Goal: Task Accomplishment & Management: Manage account settings

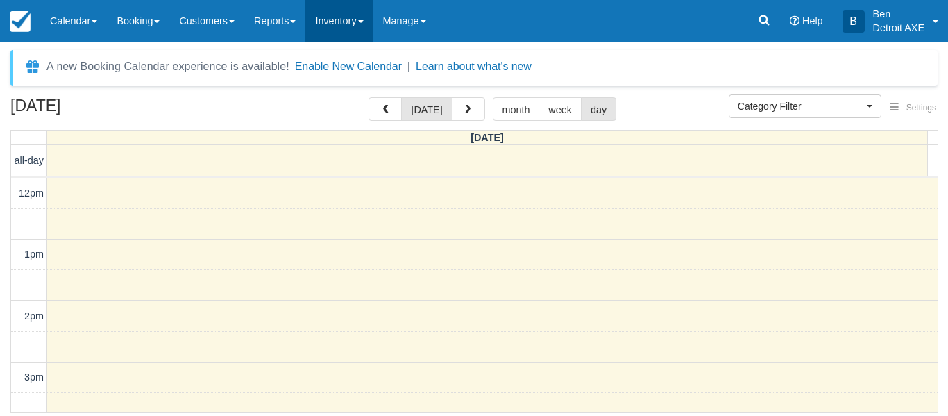
scroll to position [110, 0]
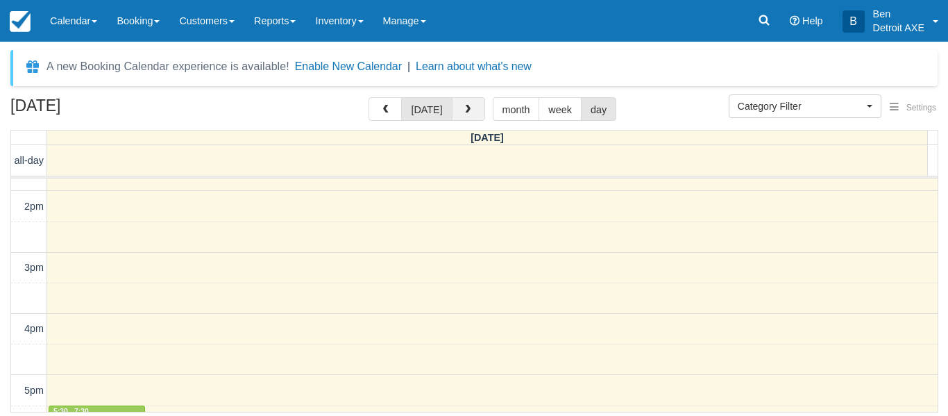
click at [465, 110] on span "button" at bounding box center [468, 110] width 10 height 10
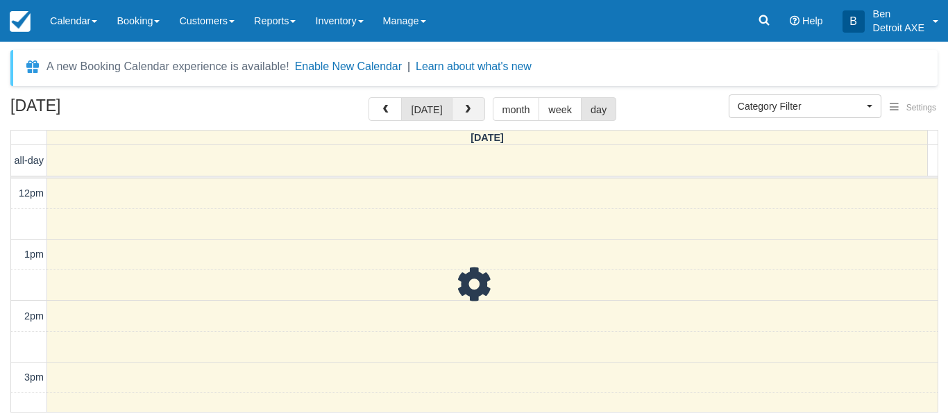
scroll to position [471, 0]
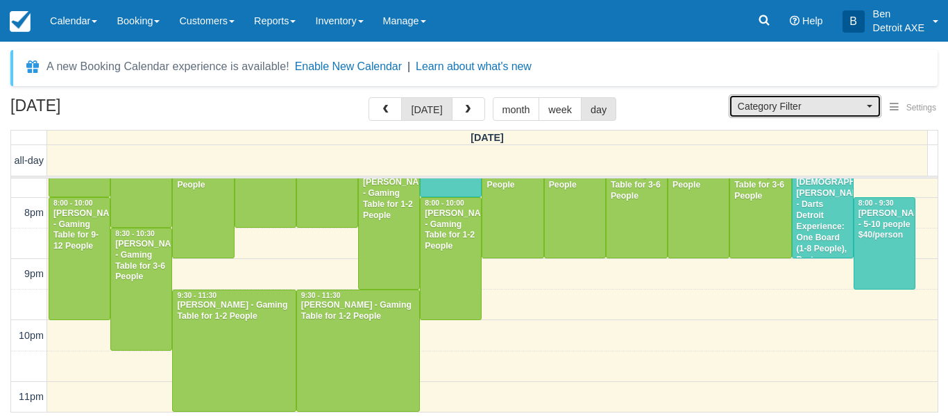
click at [821, 103] on span "Category Filter" at bounding box center [800, 106] width 126 height 14
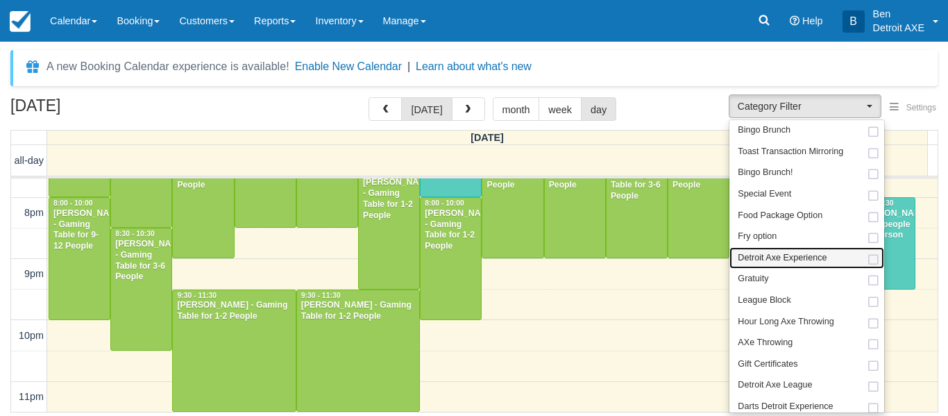
click at [789, 255] on span "Detroit Axe Experience" at bounding box center [781, 258] width 89 height 12
select select "14"
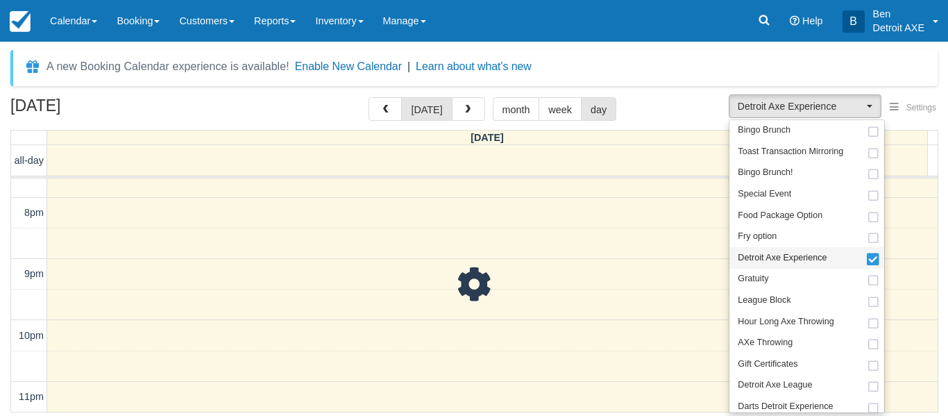
scroll to position [65, 0]
click at [788, 404] on span "Darts Detroit Experience" at bounding box center [784, 406] width 95 height 12
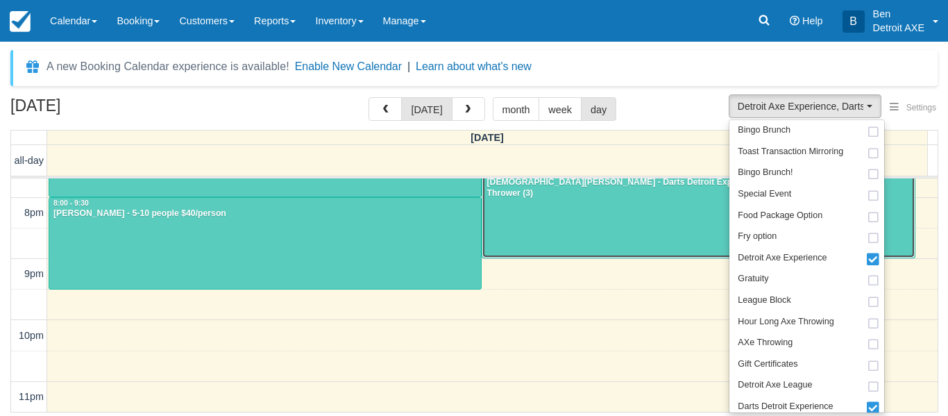
click at [697, 235] on div at bounding box center [697, 212] width 431 height 91
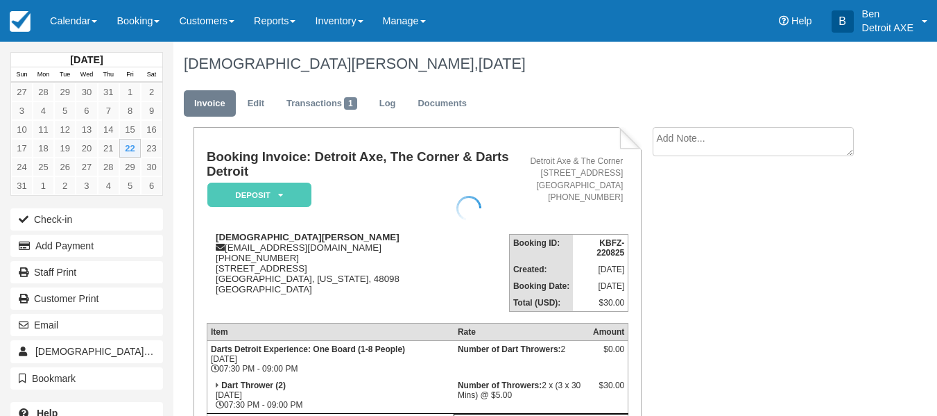
click at [282, 190] on div at bounding box center [468, 208] width 937 height 416
click at [282, 190] on em "Deposit" at bounding box center [259, 194] width 104 height 24
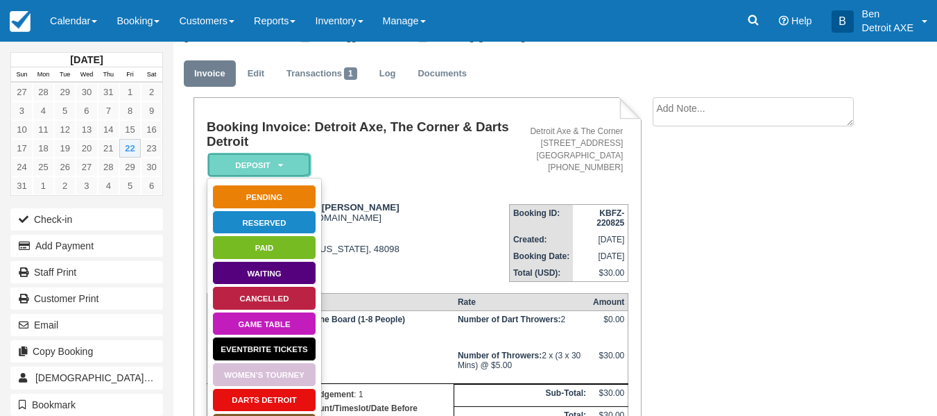
scroll to position [33, 0]
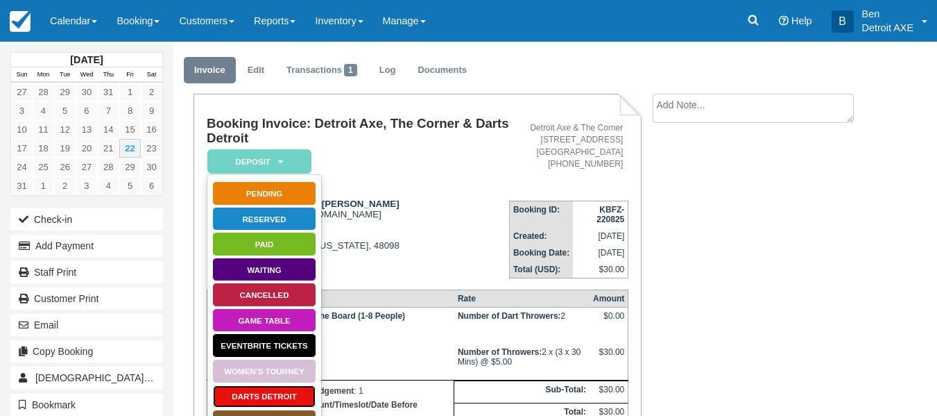
click at [266, 395] on link "Darts Detroit" at bounding box center [264, 396] width 104 height 24
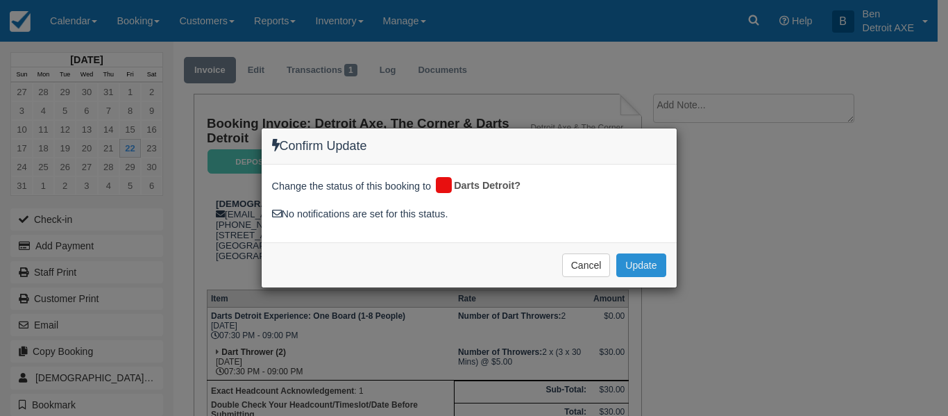
click at [637, 268] on button "Update" at bounding box center [640, 265] width 49 height 24
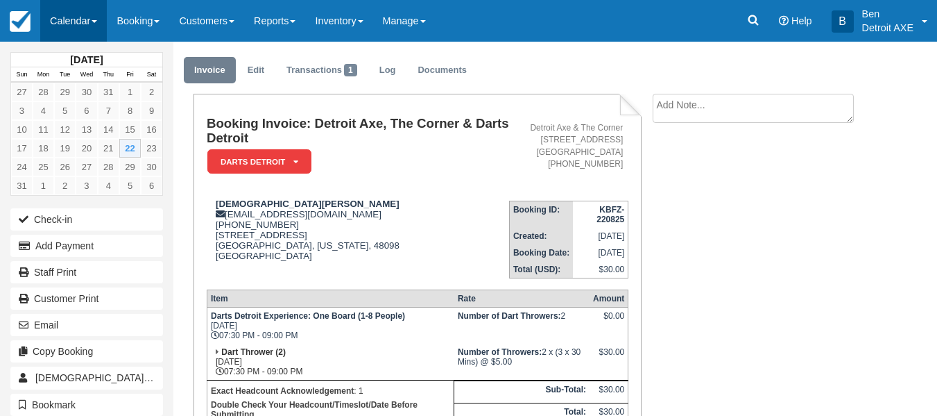
click at [51, 15] on link "Calendar" at bounding box center [73, 21] width 67 height 42
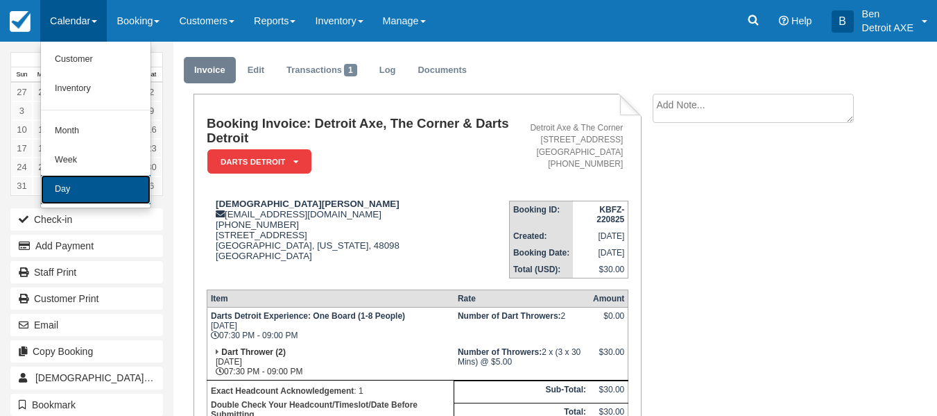
click at [132, 194] on link "Day" at bounding box center [96, 189] width 110 height 29
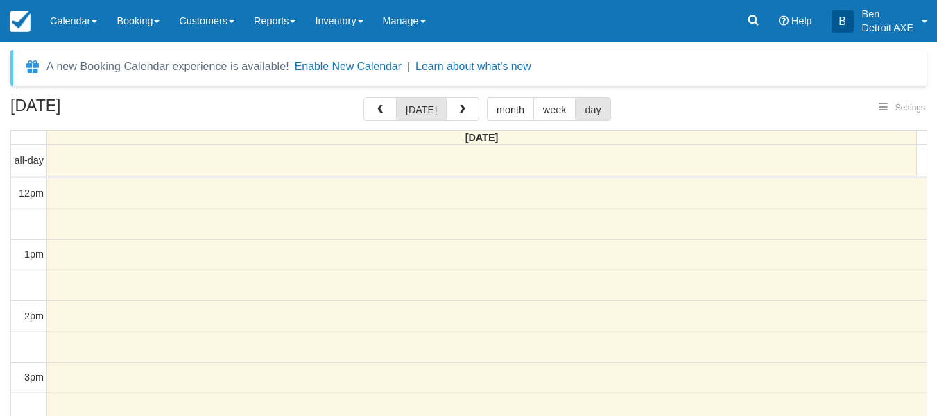
select select
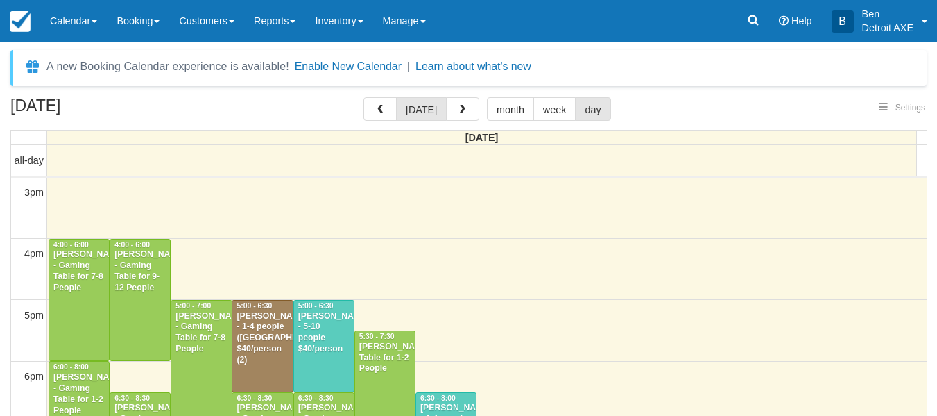
select select
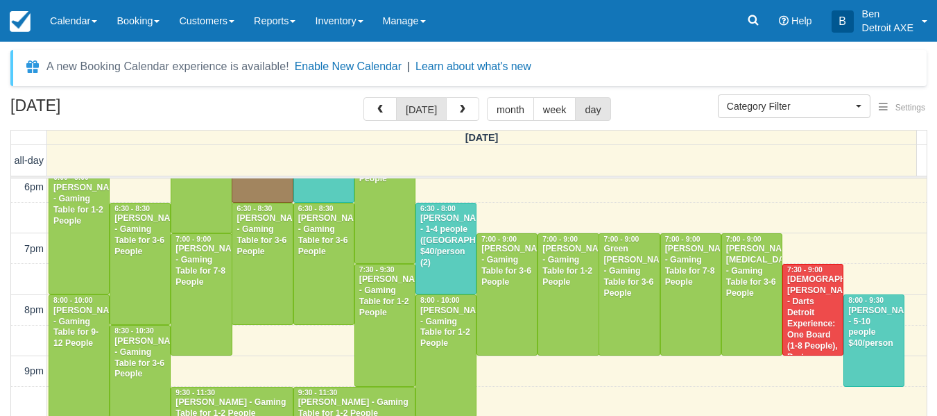
scroll to position [375, 0]
click at [445, 210] on span "6:30 - 8:00" at bounding box center [437, 208] width 35 height 8
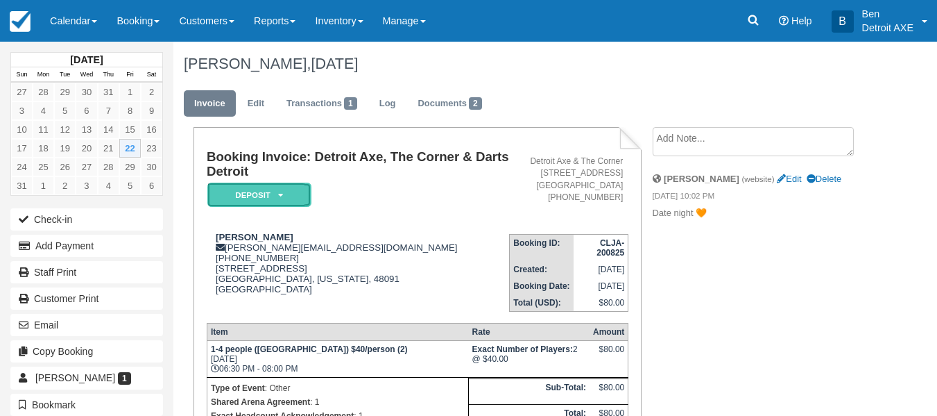
click at [256, 194] on em "Deposit" at bounding box center [259, 194] width 104 height 24
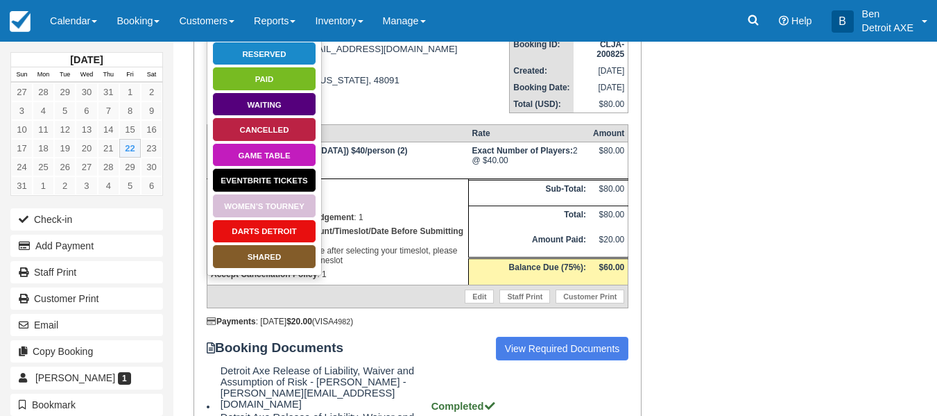
scroll to position [199, 0]
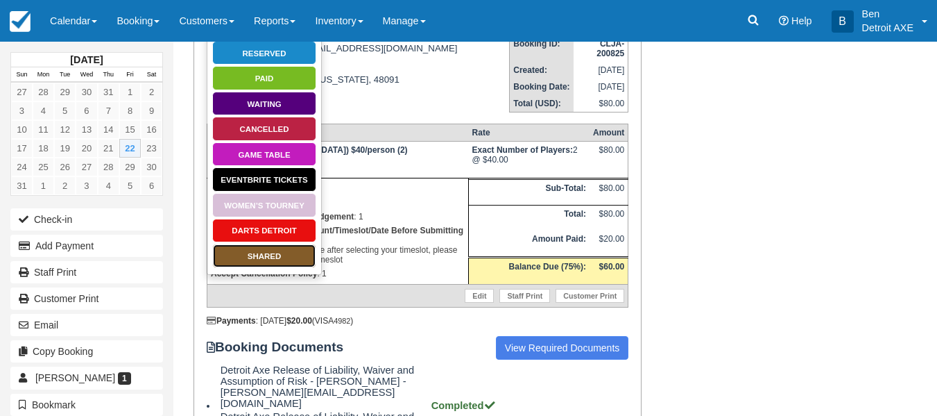
click at [294, 252] on link "SHARED" at bounding box center [264, 255] width 104 height 24
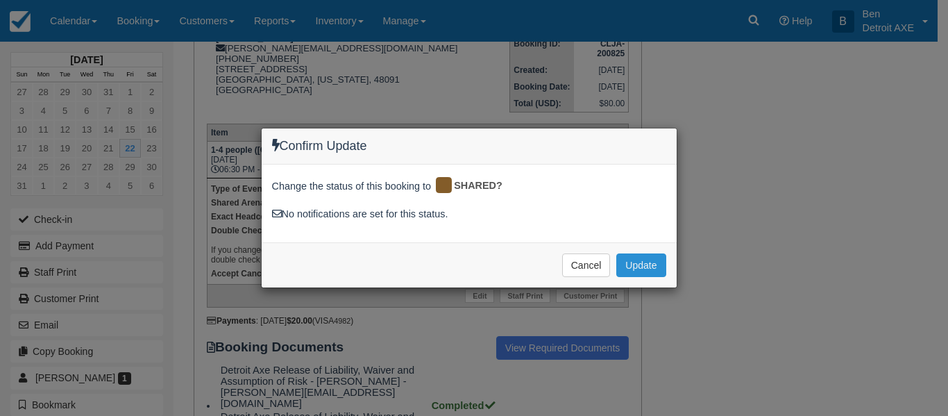
click at [630, 272] on button "Update" at bounding box center [640, 265] width 49 height 24
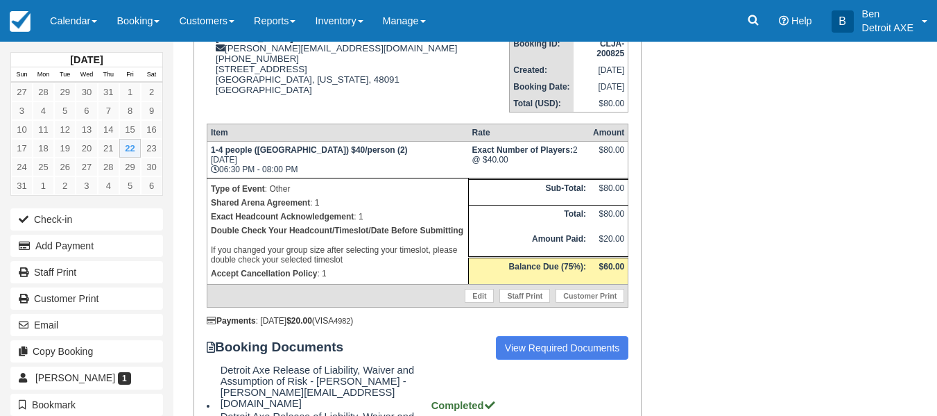
scroll to position [282, 0]
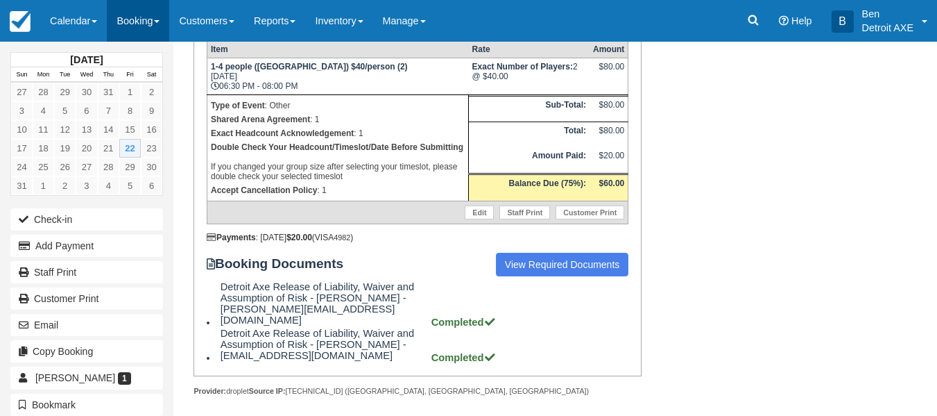
scroll to position [199, 0]
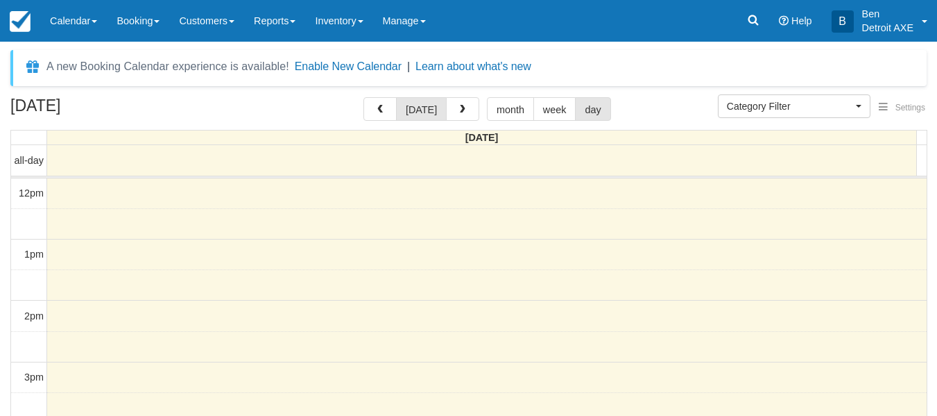
select select
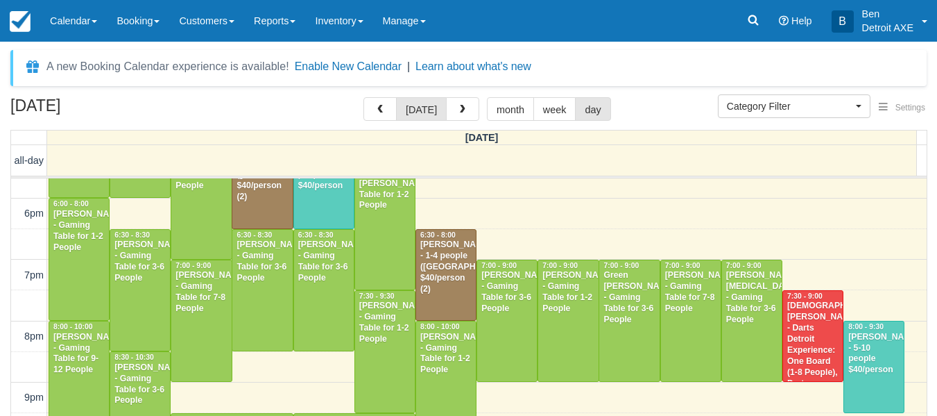
scroll to position [348, 0]
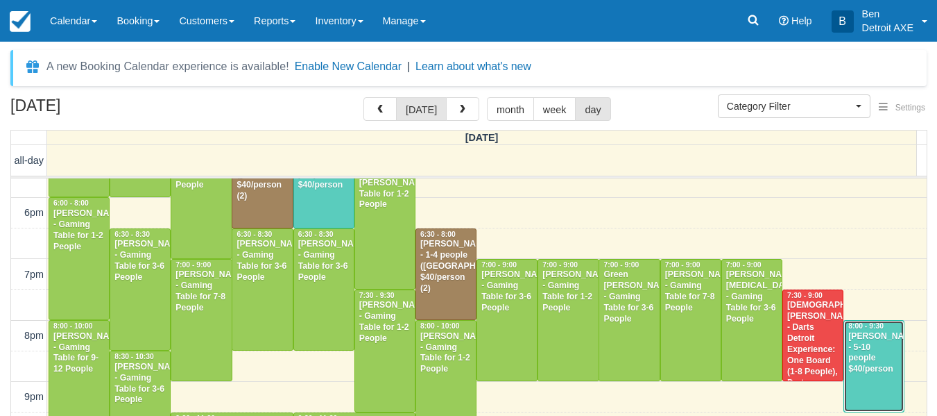
click at [862, 354] on div "Elizabeth Welch - 5-10 people $40/person" at bounding box center [874, 353] width 53 height 44
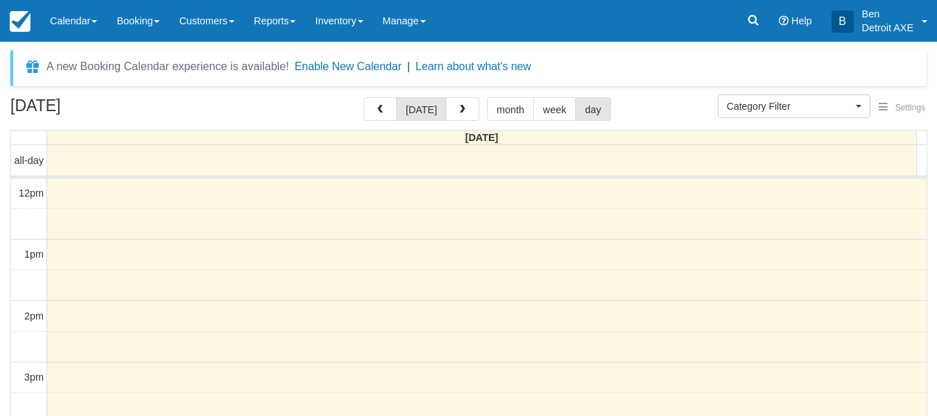
select select
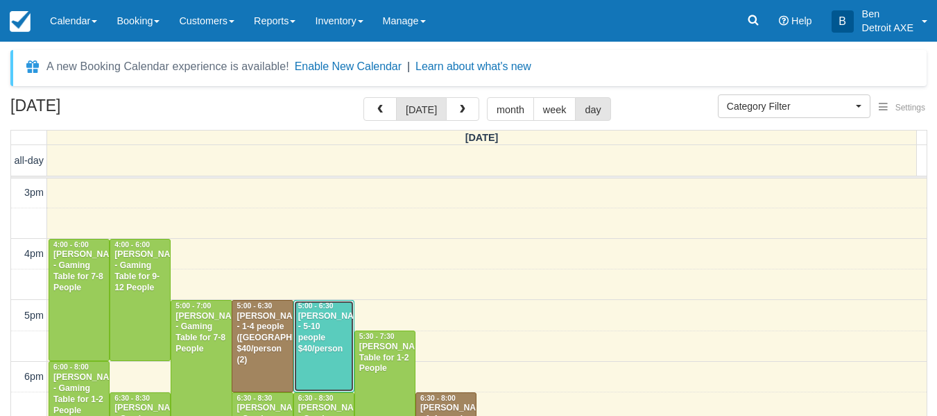
click at [309, 341] on div "[PERSON_NAME] - 5-10 people $40/person" at bounding box center [324, 333] width 53 height 44
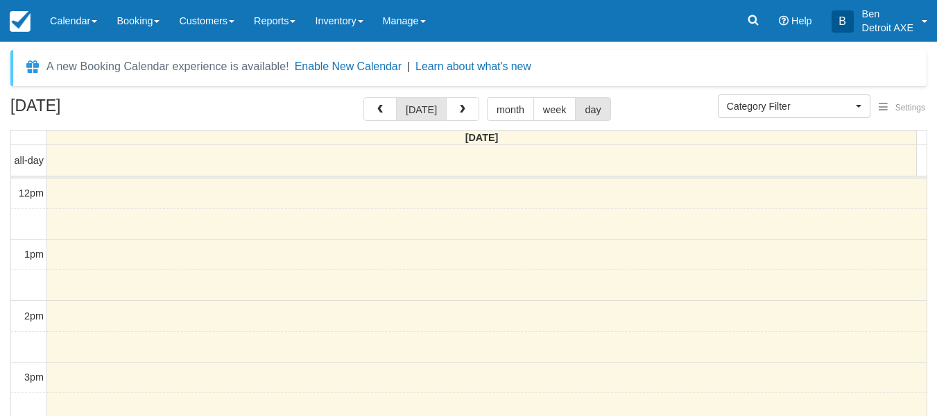
scroll to position [185, 0]
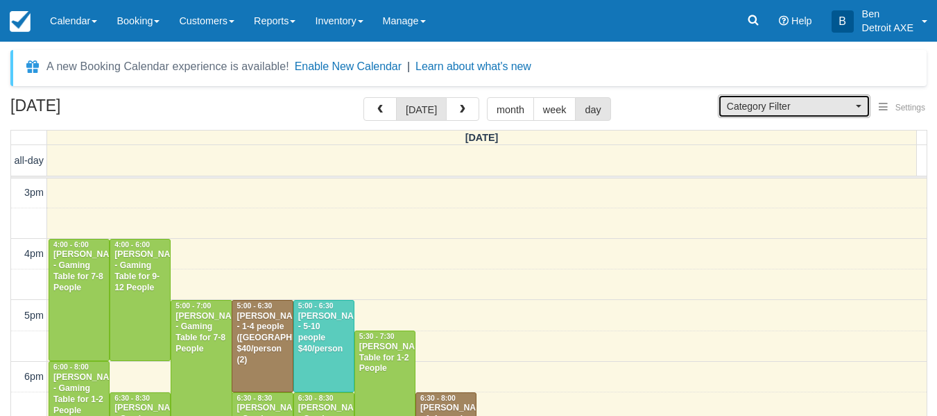
click at [758, 114] on button "Category Filter" at bounding box center [794, 106] width 153 height 24
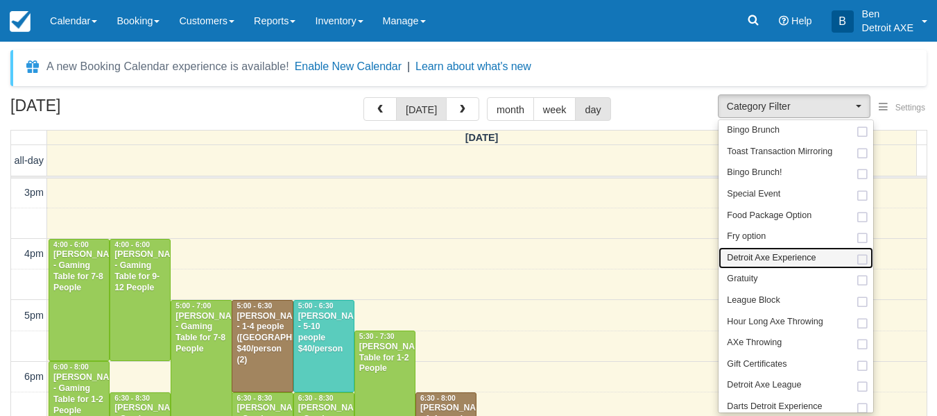
click at [761, 257] on span "Detroit Axe Experience" at bounding box center [771, 258] width 89 height 12
select select "14"
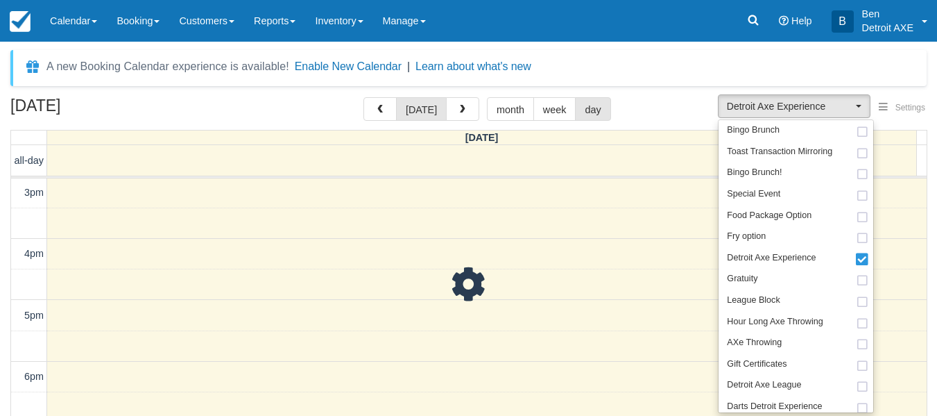
click at [671, 112] on div "August 22, 2025 today month week day" at bounding box center [468, 112] width 916 height 30
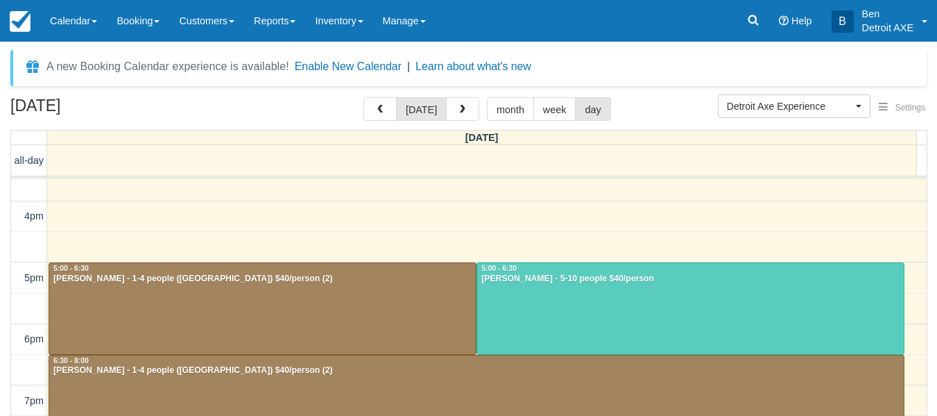
scroll to position [427, 0]
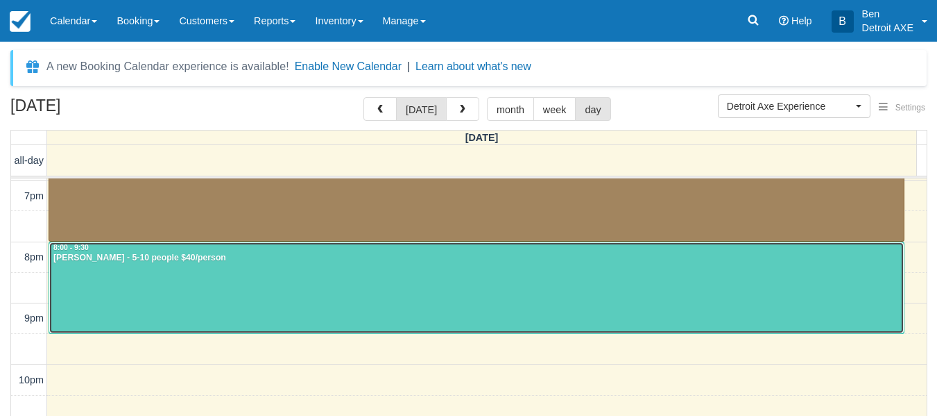
click at [600, 275] on div at bounding box center [476, 287] width 855 height 91
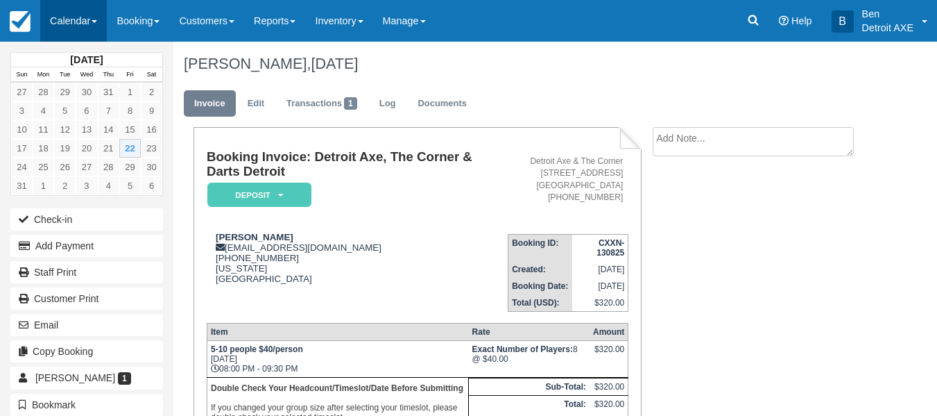
click at [75, 15] on link "Calendar" at bounding box center [73, 21] width 67 height 42
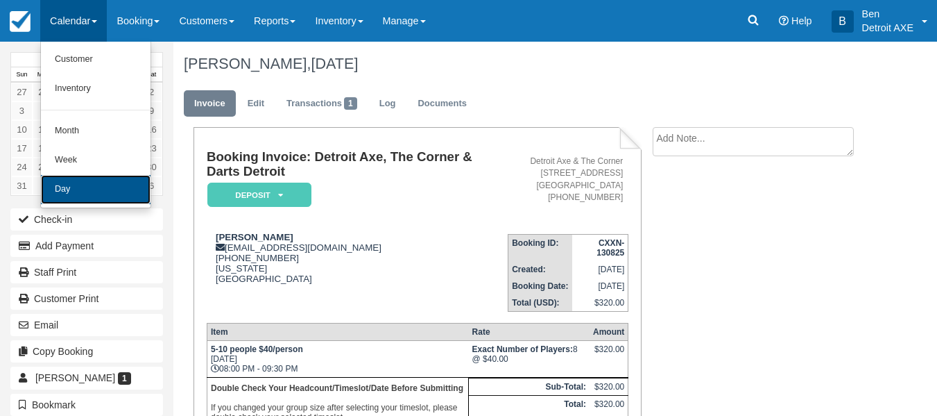
click at [107, 192] on link "Day" at bounding box center [96, 189] width 110 height 29
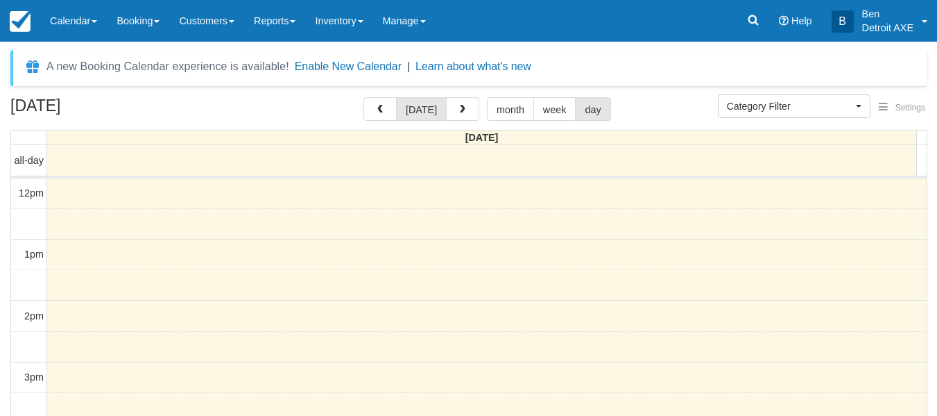
select select
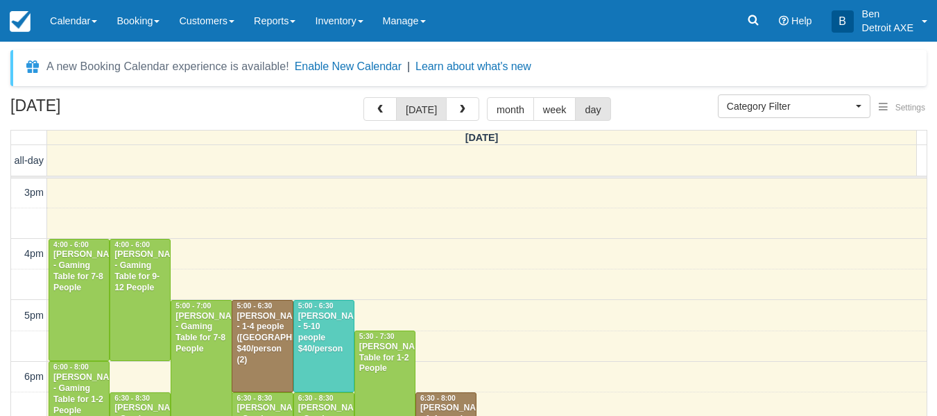
scroll to position [427, 0]
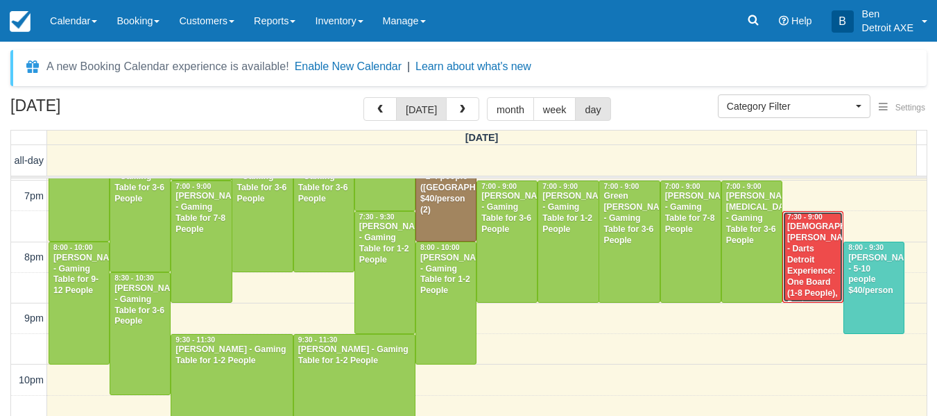
click at [787, 252] on div "Kristen Woudstra - Darts Detroit Experience: One Board (1-8 People), Dart Throw…" at bounding box center [813, 270] width 53 height 99
